Goal: Complete application form: Complete application form

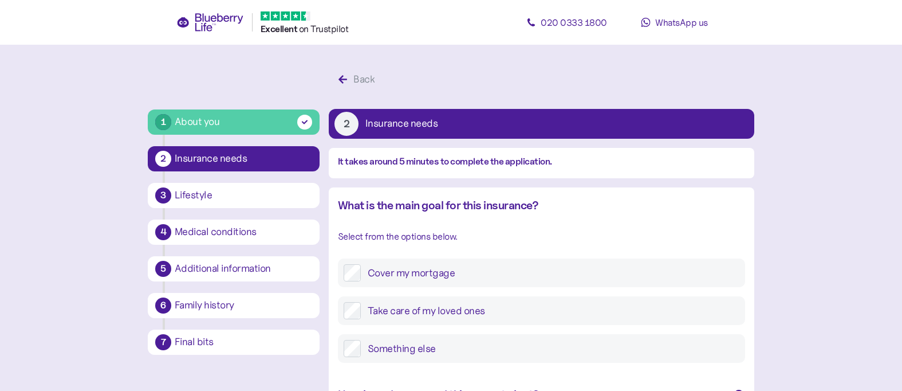
click at [226, 130] on div "About you" at bounding box center [243, 121] width 141 height 19
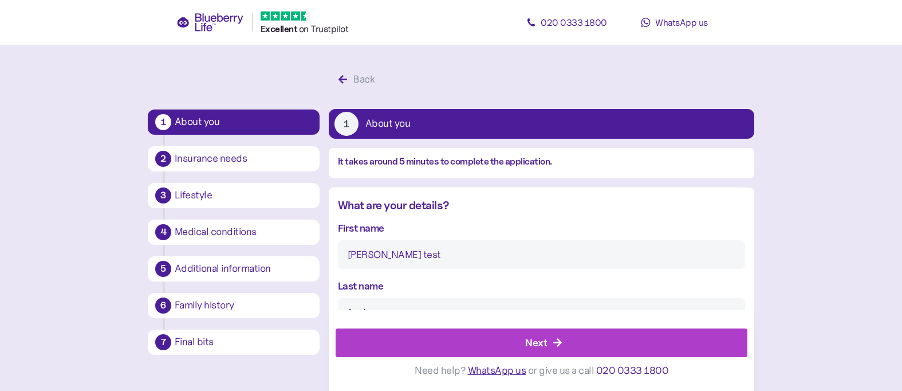
type input "9"
type input "2"
type input "****"
type input "7"
type input "0"
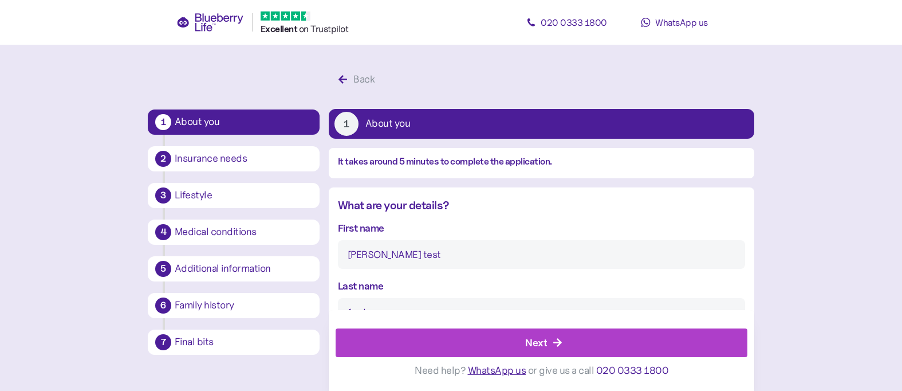
type input "5"
type input "0"
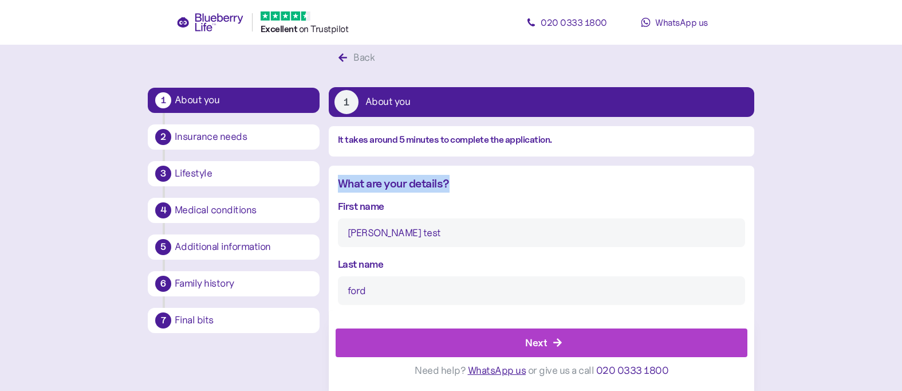
drag, startPoint x: 339, startPoint y: 182, endPoint x: 486, endPoint y: 184, distance: 146.6
click at [486, 184] on div "What are your details?" at bounding box center [541, 184] width 407 height 18
copy div "What are your details?"
click at [373, 232] on input "Jason test" at bounding box center [541, 232] width 407 height 29
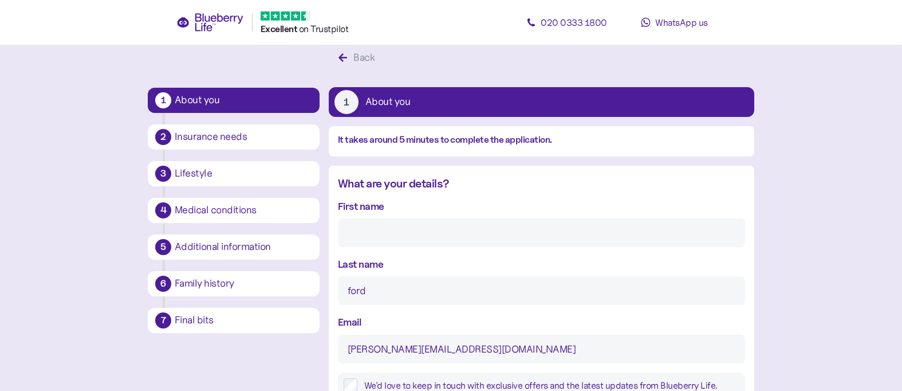
click at [367, 295] on input "ford" at bounding box center [541, 290] width 407 height 29
click at [371, 281] on input "ford" at bounding box center [541, 290] width 407 height 29
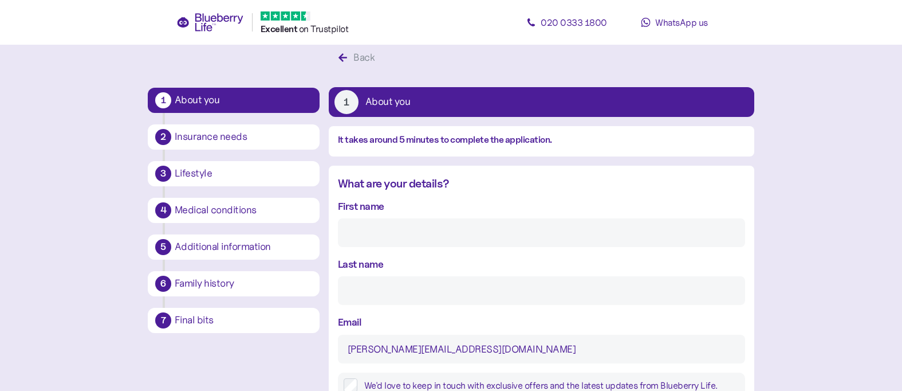
click at [366, 274] on div "Last name" at bounding box center [541, 280] width 407 height 49
click at [375, 351] on input "jason@blueberrylife.com" at bounding box center [541, 348] width 407 height 29
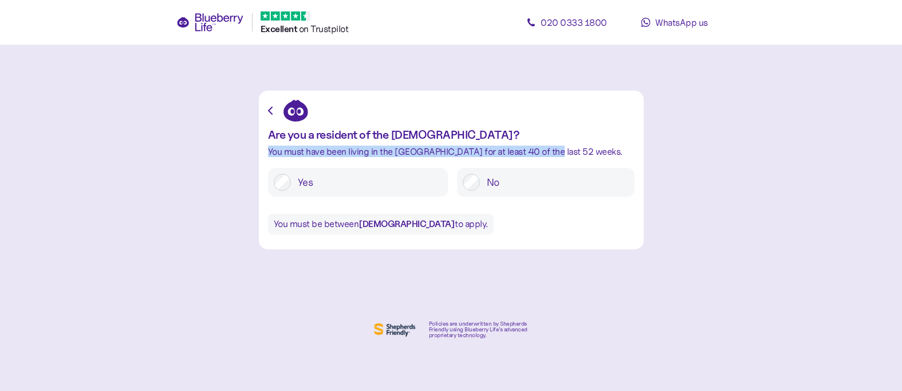
drag, startPoint x: 268, startPoint y: 152, endPoint x: 582, endPoint y: 152, distance: 313.8
click at [582, 152] on div "You must have been living in the UK for at least 40 of the last 52 weeks." at bounding box center [451, 152] width 366 height 10
copy div "You must have been living in the UK for at least 40 of the last 52 weeks."
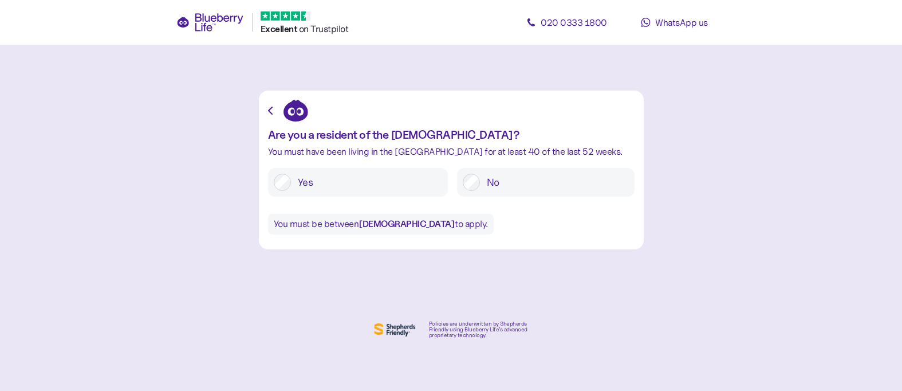
click at [301, 177] on label "Yes" at bounding box center [366, 182] width 151 height 17
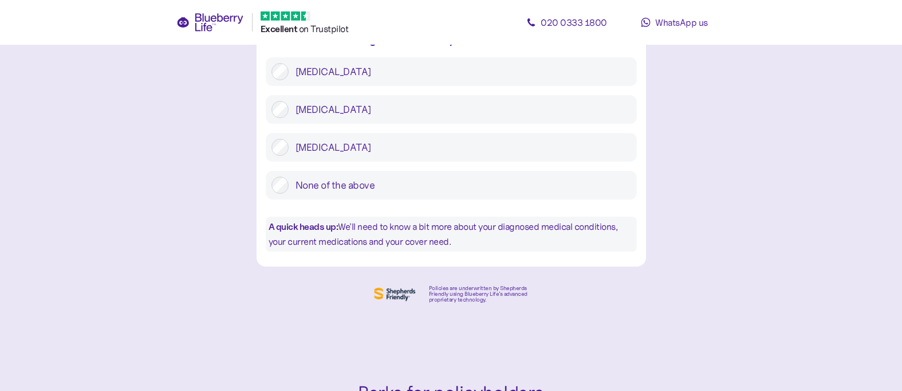
scroll to position [129, 0]
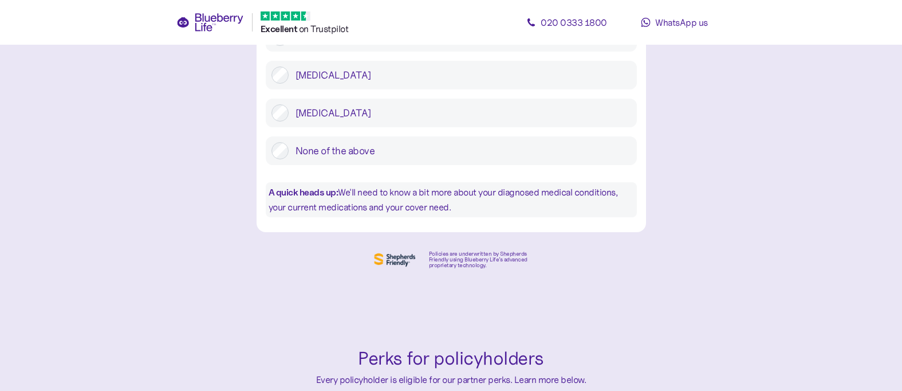
click at [310, 112] on label "Pre-diabetes" at bounding box center [460, 112] width 342 height 17
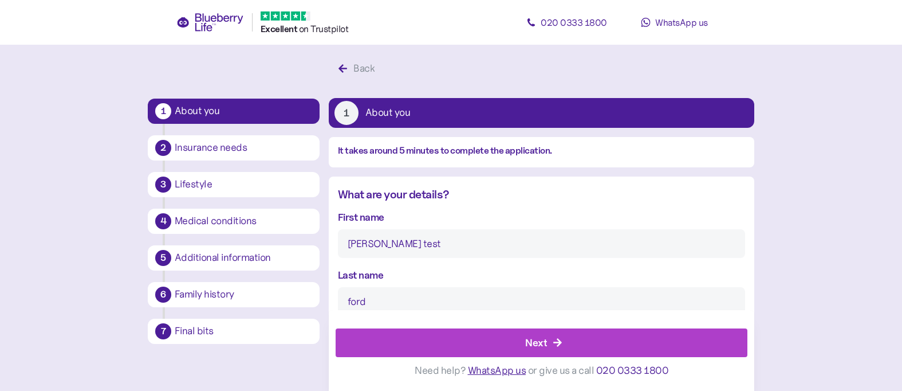
scroll to position [3, 0]
